Goal: Task Accomplishment & Management: Use online tool/utility

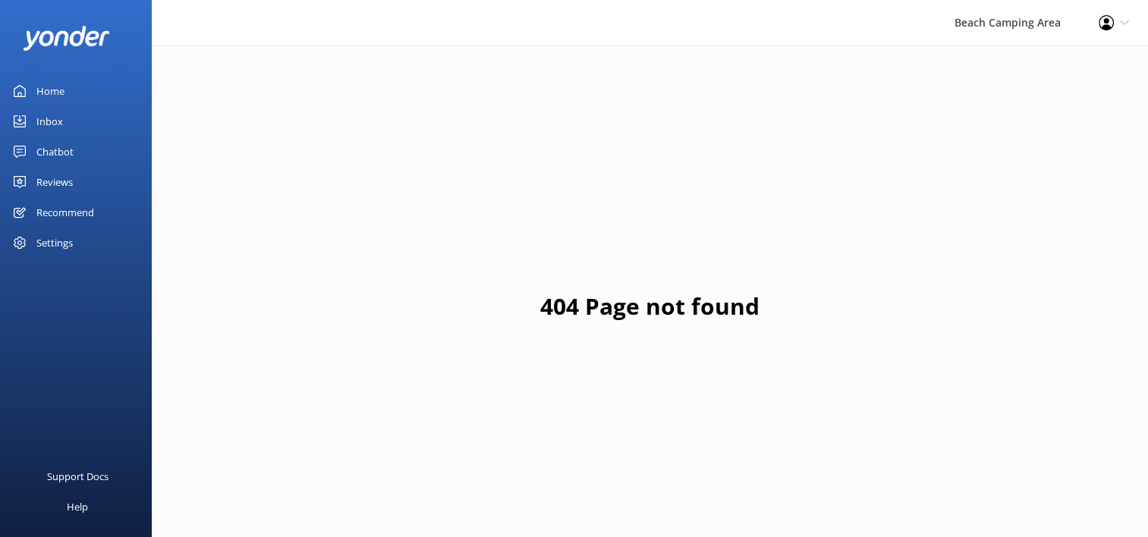
click at [52, 83] on div "Home" at bounding box center [50, 91] width 28 height 30
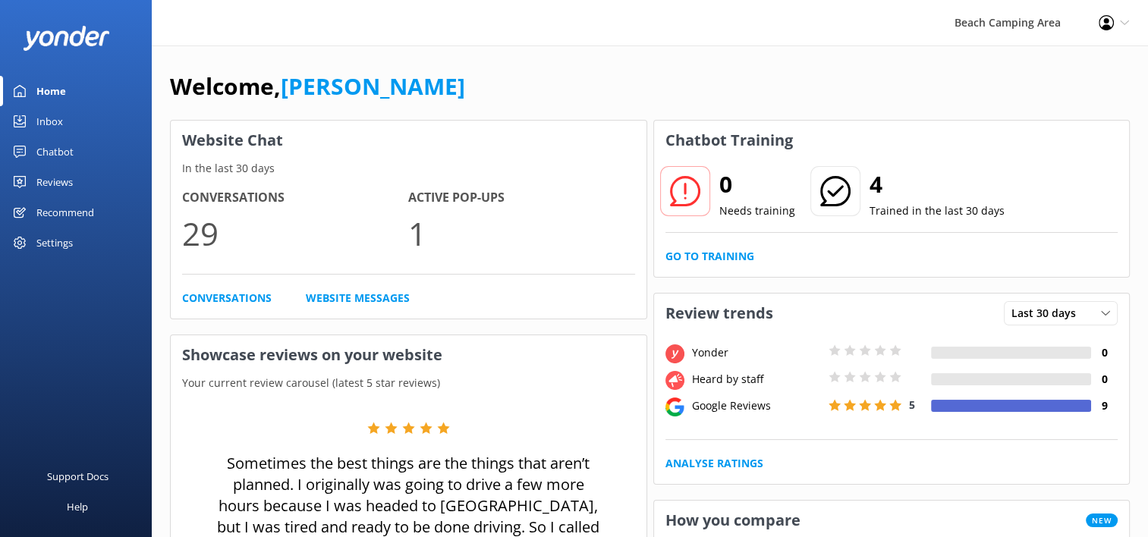
scroll to position [76, 0]
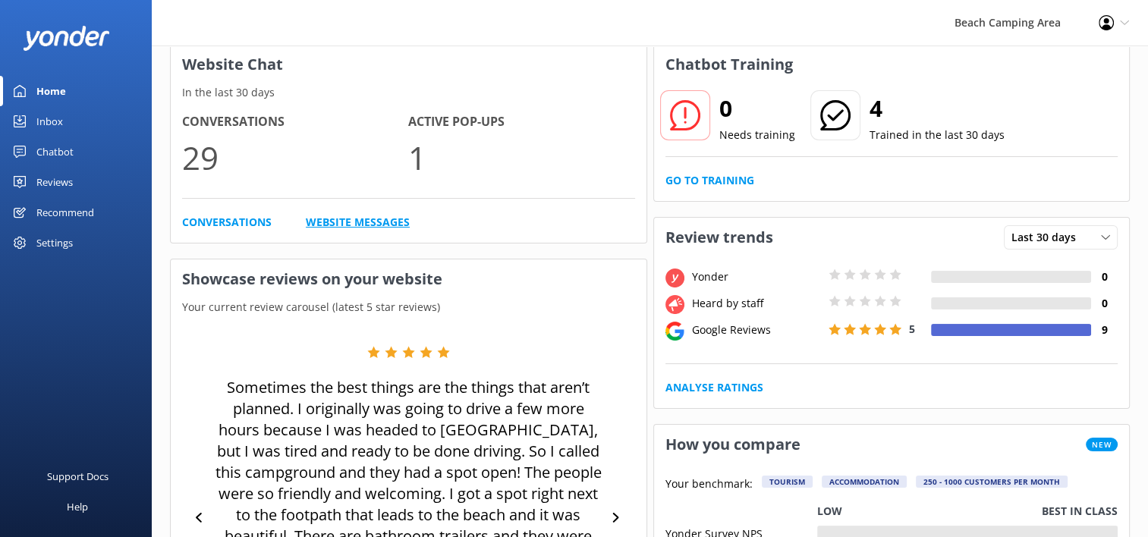
click at [322, 223] on link "Website Messages" at bounding box center [358, 222] width 104 height 17
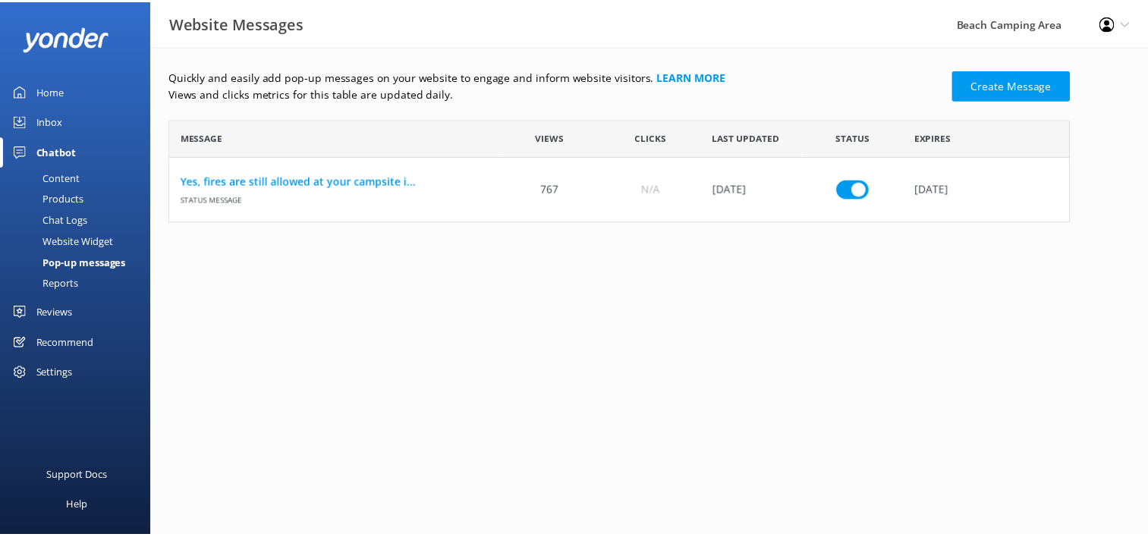
scroll to position [91, 898]
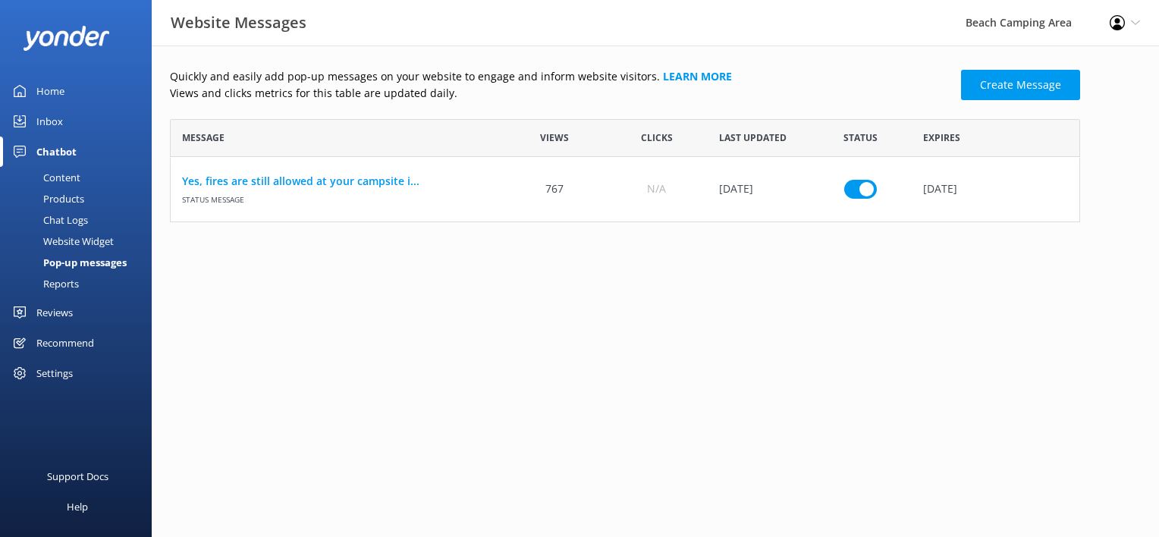
click at [49, 313] on div "Reviews" at bounding box center [54, 312] width 36 height 30
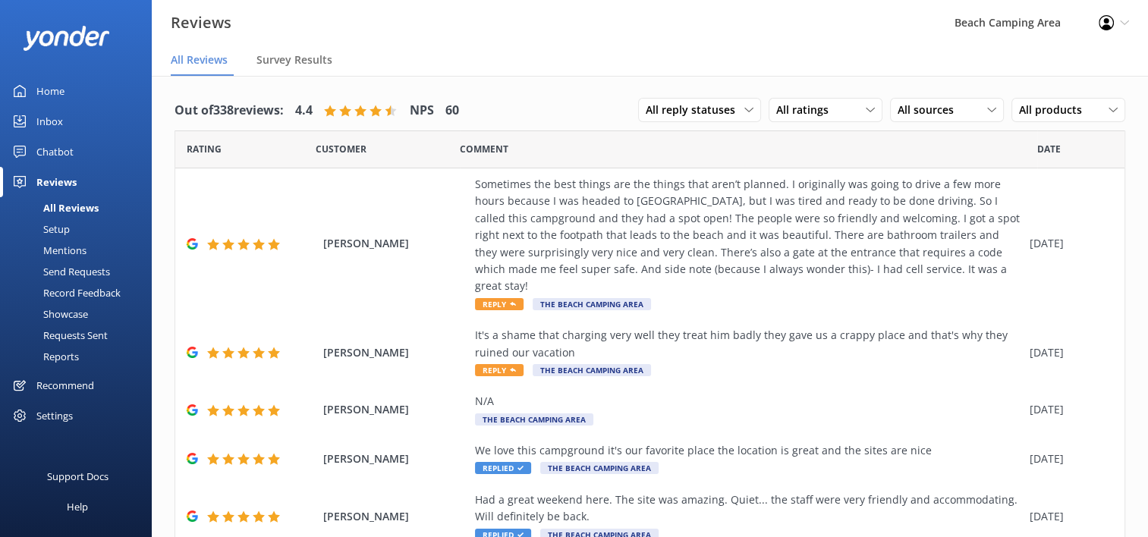
click at [49, 313] on div "Showcase" at bounding box center [48, 314] width 79 height 21
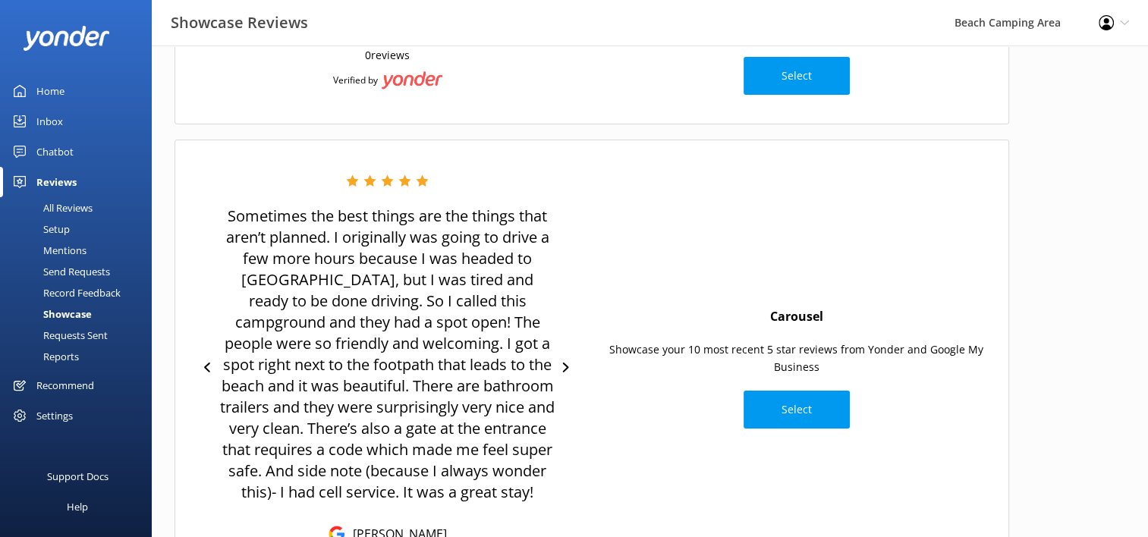
scroll to position [228, 0]
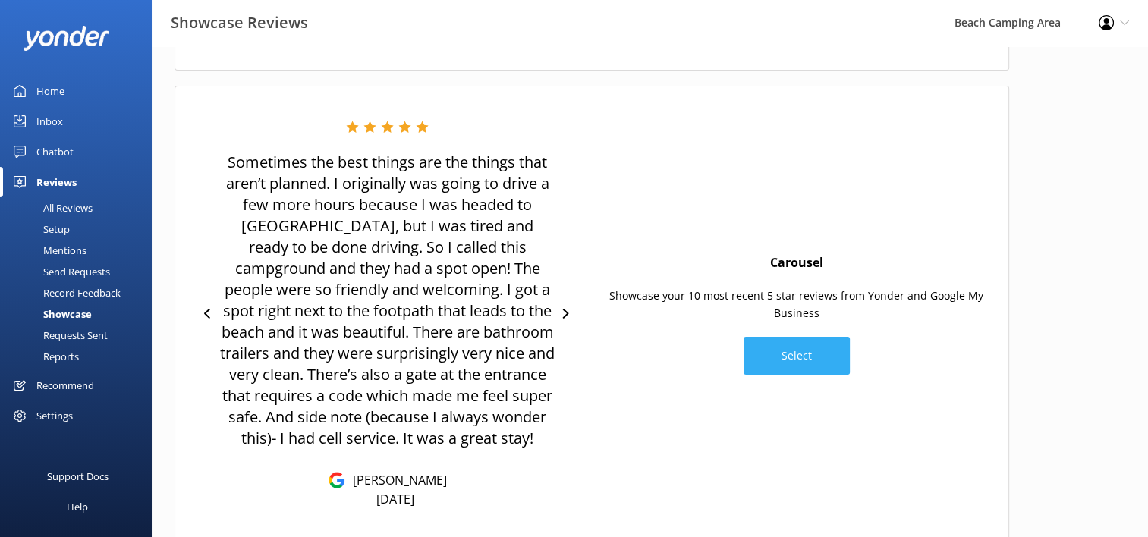
click at [804, 354] on button "Select" at bounding box center [797, 356] width 106 height 38
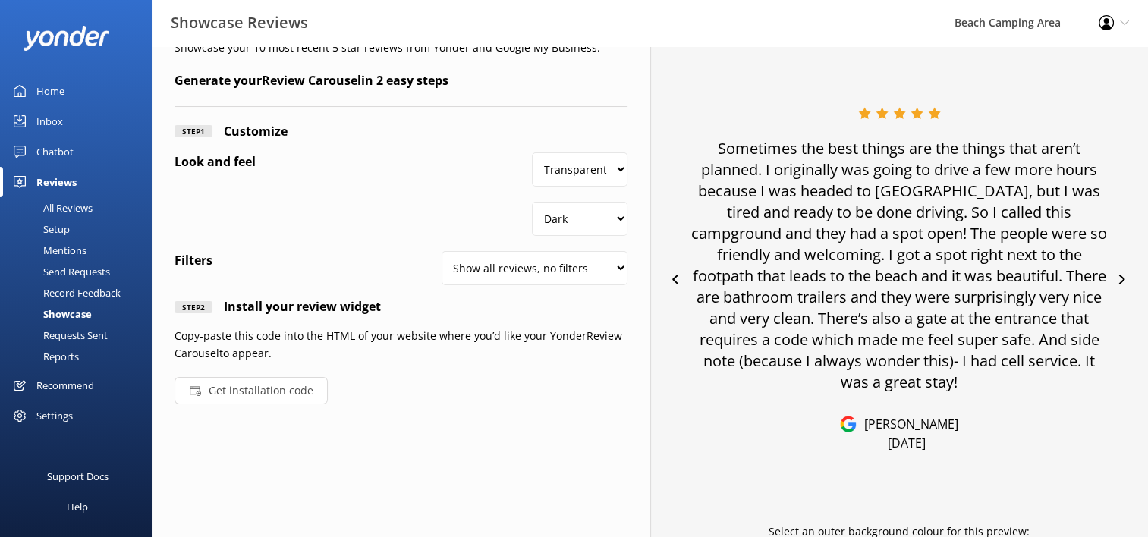
scroll to position [74, 0]
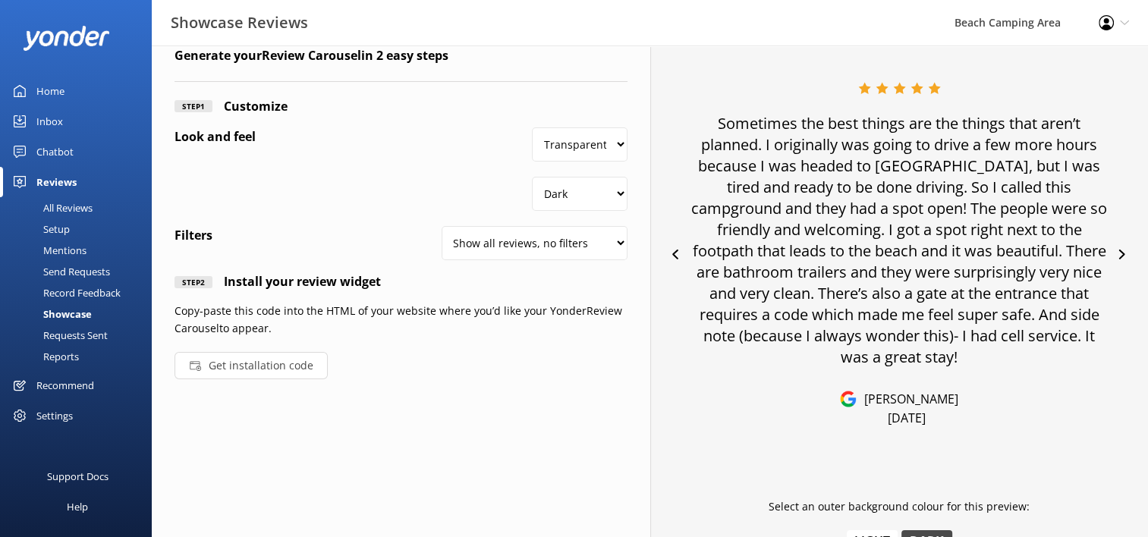
click at [266, 367] on button "Get installation code" at bounding box center [251, 365] width 153 height 27
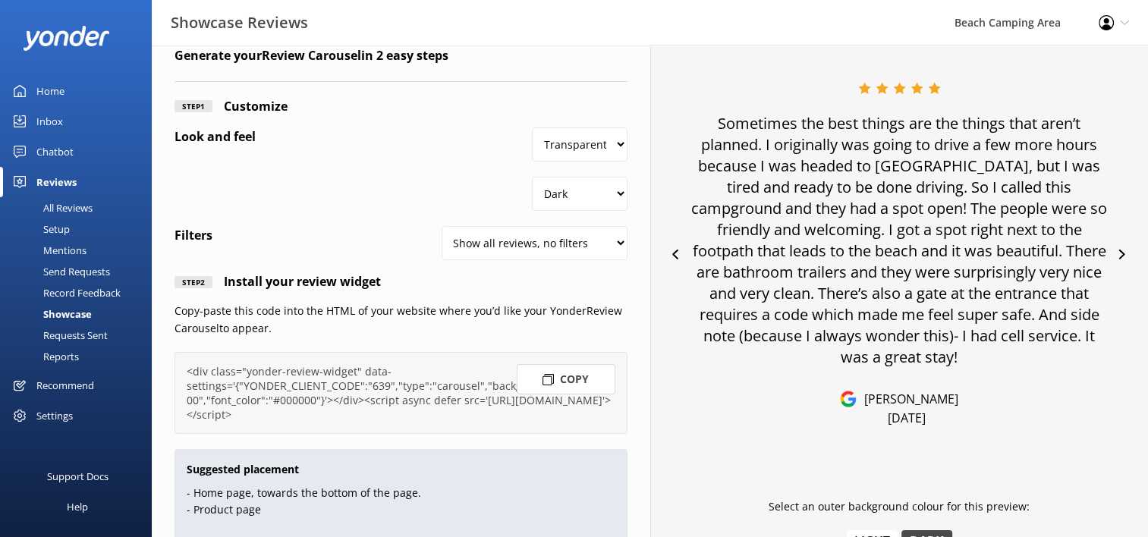
click at [550, 378] on icon at bounding box center [548, 379] width 11 height 11
